Goal: Information Seeking & Learning: Get advice/opinions

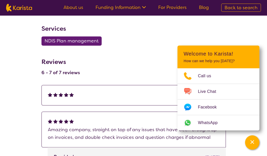
scroll to position [333, 0]
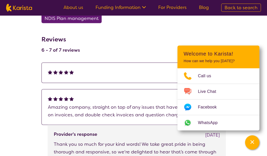
click at [146, 36] on div "Reviews 6 - 7 of 7 reviews" at bounding box center [133, 44] width 184 height 24
click at [253, 144] on icon "Channel Menu" at bounding box center [252, 142] width 5 height 5
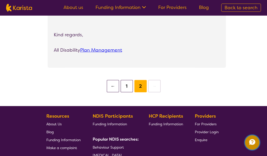
scroll to position [512, 0]
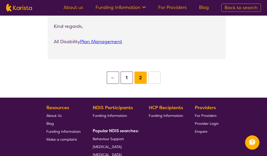
click at [126, 77] on button "1" at bounding box center [127, 78] width 12 height 12
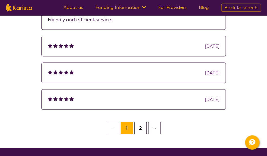
scroll to position [486, 0]
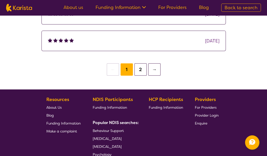
click at [141, 68] on button "2" at bounding box center [140, 69] width 12 height 12
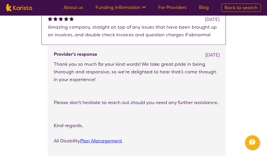
scroll to position [512, 0]
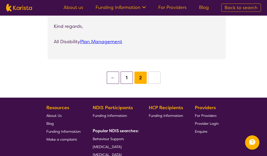
click at [114, 80] on button "←" at bounding box center [113, 78] width 12 height 12
